Goal: Task Accomplishment & Management: Use online tool/utility

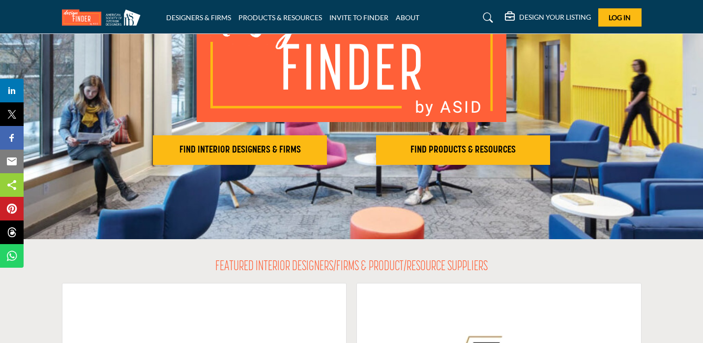
scroll to position [120, 0]
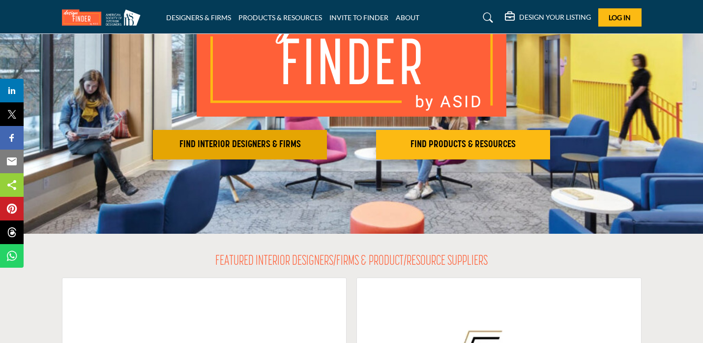
click at [278, 146] on h2 "FIND INTERIOR DESIGNERS & FIRMS" at bounding box center [240, 145] width 168 height 12
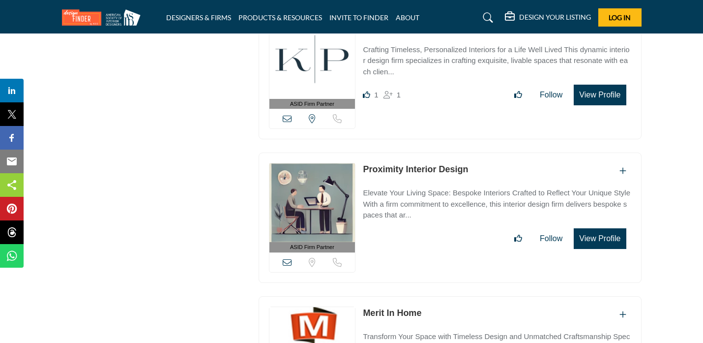
scroll to position [28216, 0]
